Goal: Task Accomplishment & Management: Use online tool/utility

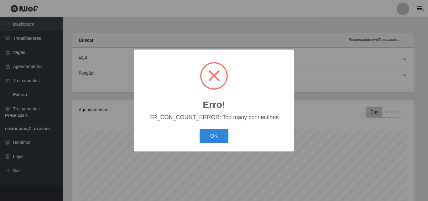
select select "519"
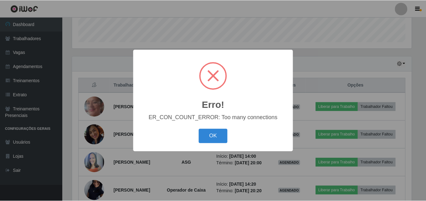
scroll to position [130, 341]
click at [217, 137] on button "OK" at bounding box center [213, 136] width 29 height 15
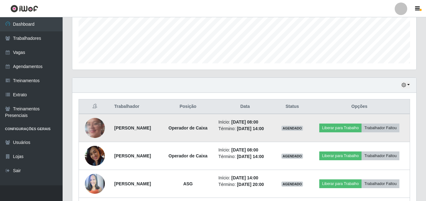
scroll to position [153, 0]
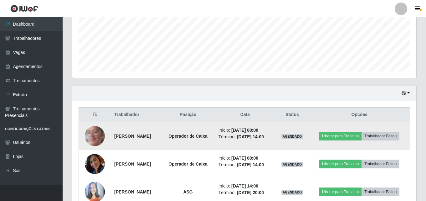
click at [96, 135] on img at bounding box center [95, 136] width 20 height 44
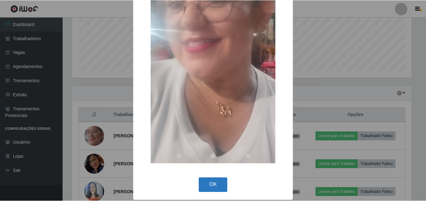
scroll to position [132, 0]
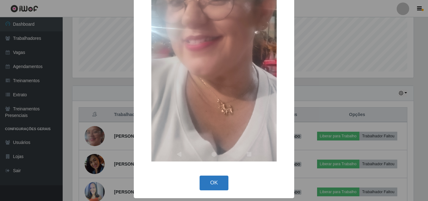
click at [214, 180] on button "OK" at bounding box center [213, 182] width 29 height 15
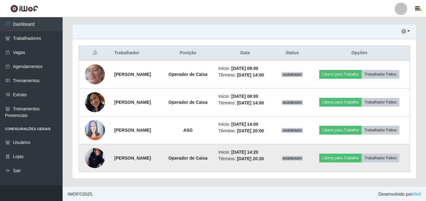
scroll to position [215, 0]
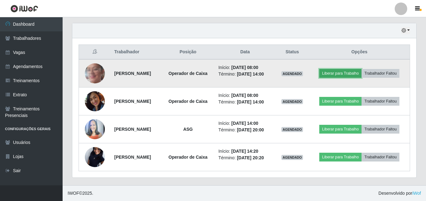
click at [340, 74] on button "Liberar para Trabalho" at bounding box center [340, 73] width 42 height 9
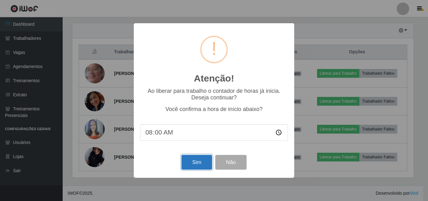
click at [192, 163] on button "Sim" at bounding box center [196, 162] width 30 height 15
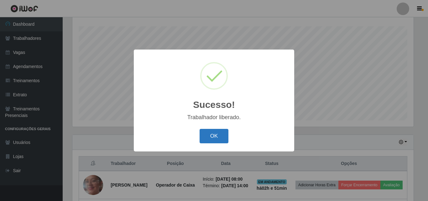
click at [217, 134] on button "OK" at bounding box center [213, 136] width 29 height 15
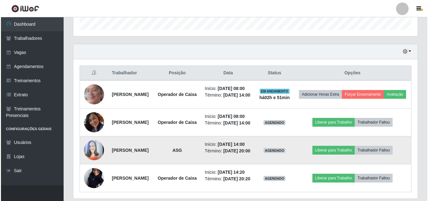
scroll to position [198, 0]
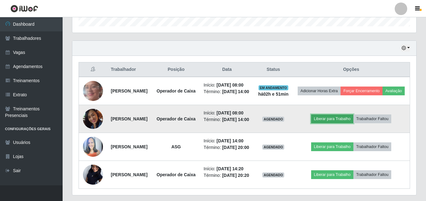
click at [328, 123] on button "Liberar para Trabalho" at bounding box center [332, 118] width 42 height 9
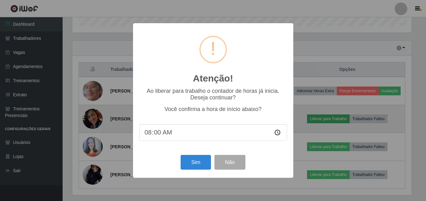
scroll to position [130, 341]
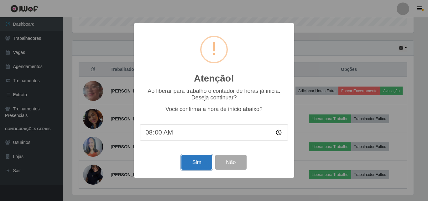
click at [201, 165] on button "Sim" at bounding box center [196, 162] width 30 height 15
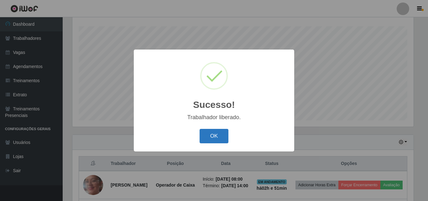
click at [223, 142] on button "OK" at bounding box center [213, 136] width 29 height 15
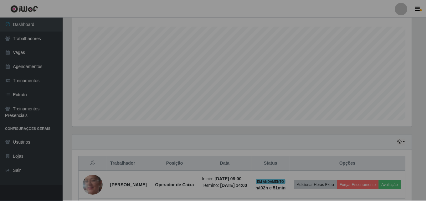
scroll to position [0, 0]
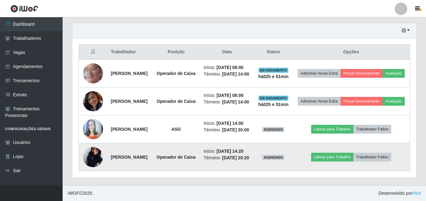
click at [89, 153] on img at bounding box center [93, 157] width 20 height 44
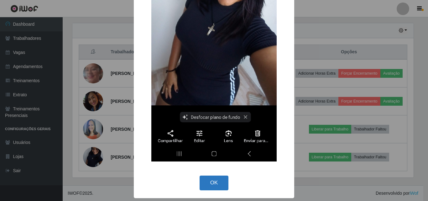
click at [211, 183] on button "OK" at bounding box center [213, 182] width 29 height 15
